Goal: Task Accomplishment & Management: Manage account settings

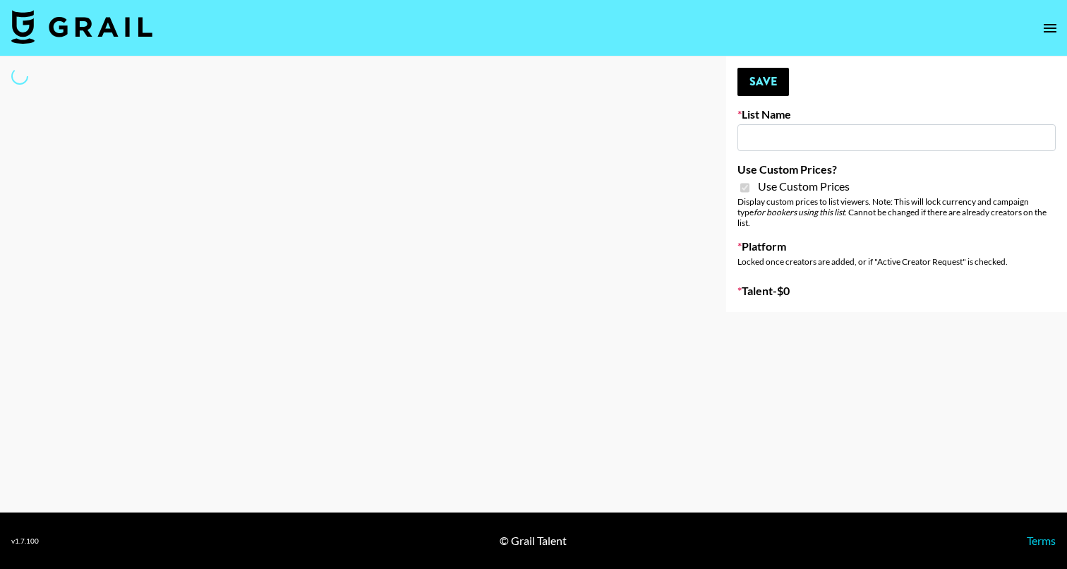
select select "Brand"
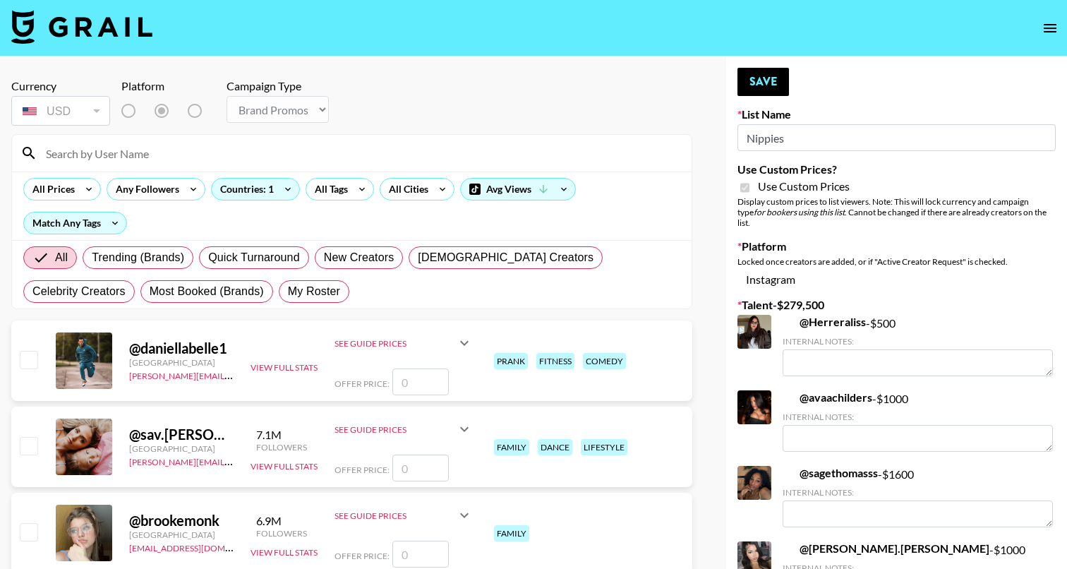
type input "Nippies"
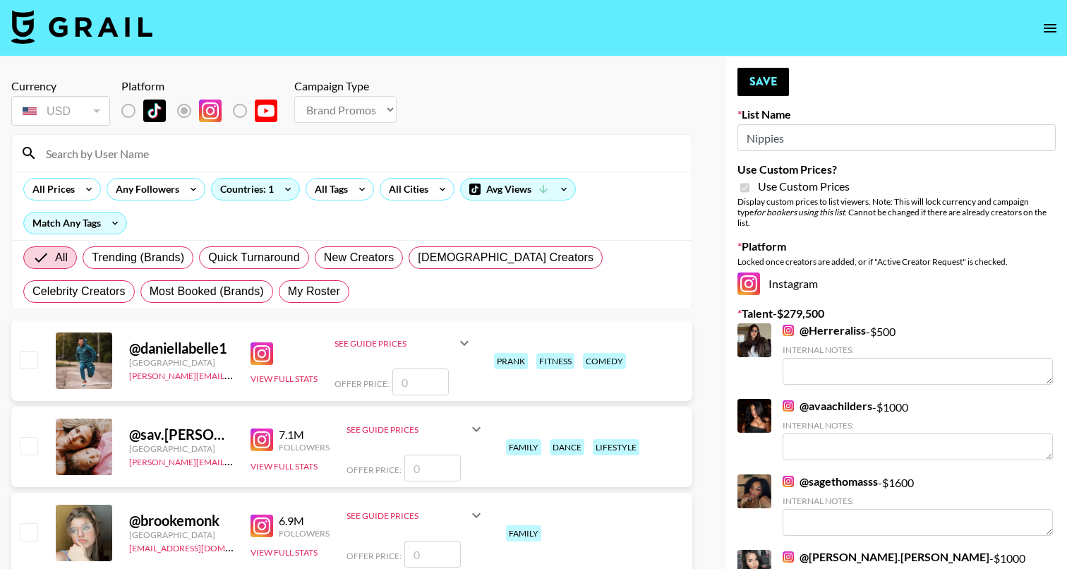
checkbox input "true"
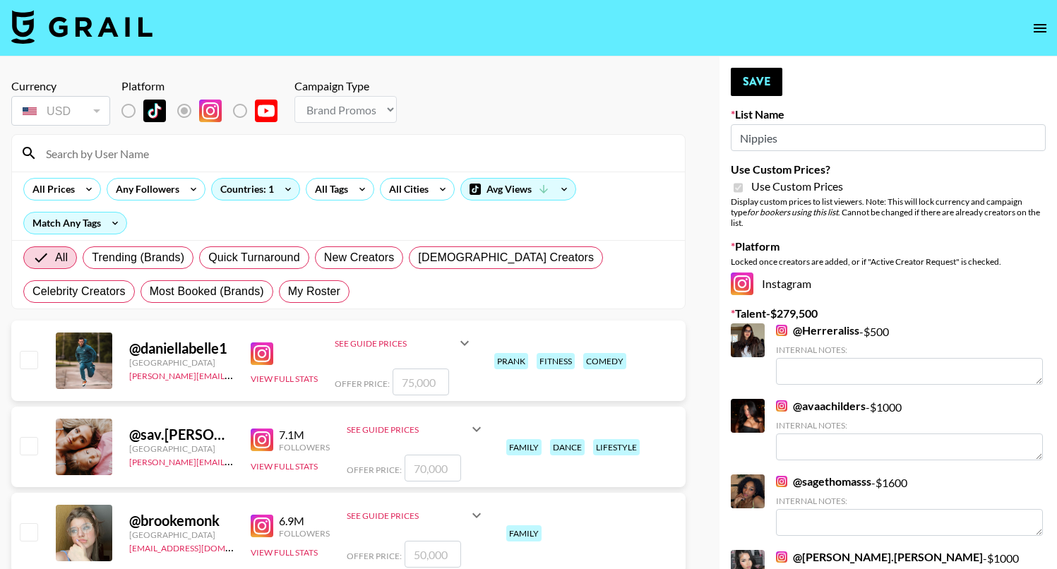
click at [260, 157] on input at bounding box center [356, 153] width 639 height 23
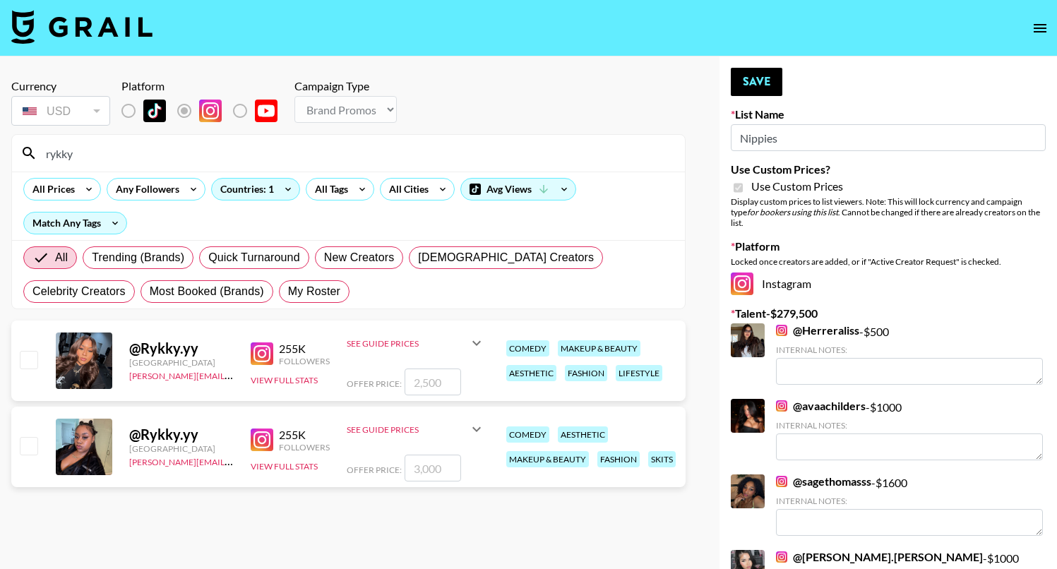
type input "rykky"
click at [28, 359] on input "checkbox" at bounding box center [28, 359] width 17 height 17
checkbox input "true"
click at [431, 380] on input "2500" at bounding box center [433, 382] width 56 height 27
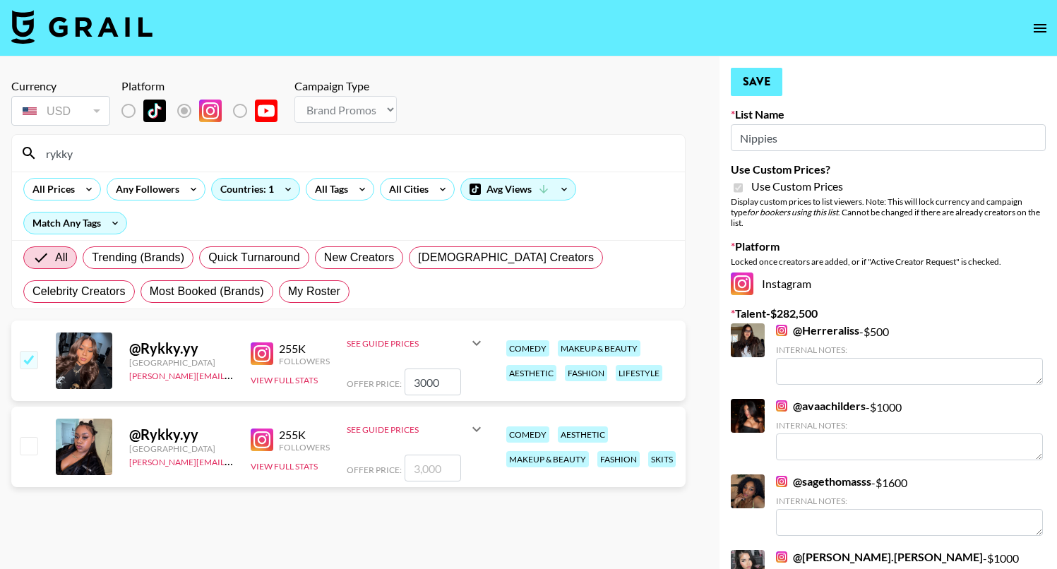
type input "3000"
click at [744, 84] on button "Save" at bounding box center [757, 82] width 52 height 28
